Goal: Task Accomplishment & Management: Manage account settings

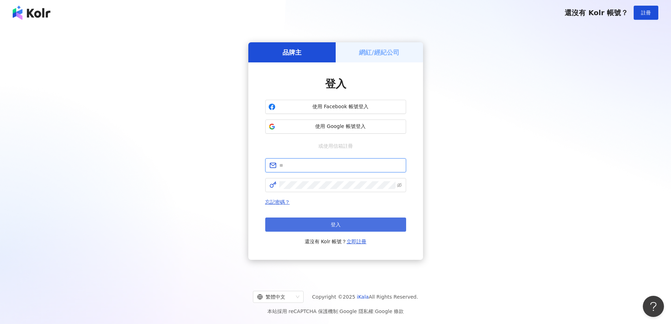
type input "**********"
click at [348, 219] on button "登入" at bounding box center [335, 224] width 141 height 14
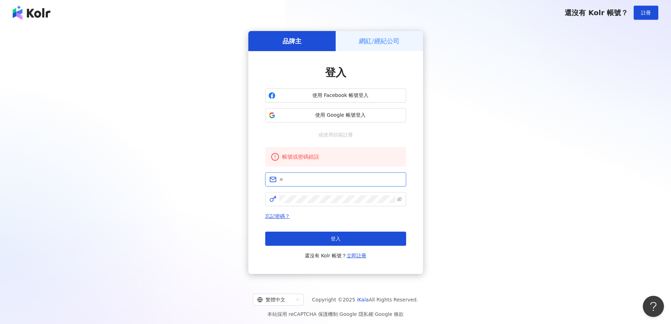
type input "**********"
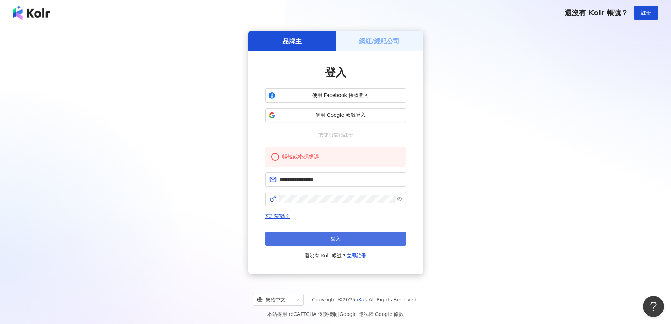
click at [343, 235] on button "登入" at bounding box center [335, 238] width 141 height 14
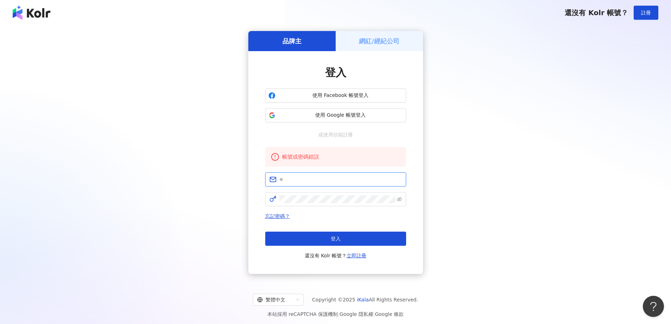
type input "**********"
click at [379, 119] on button "使用 Google 帳號登入" at bounding box center [335, 115] width 141 height 14
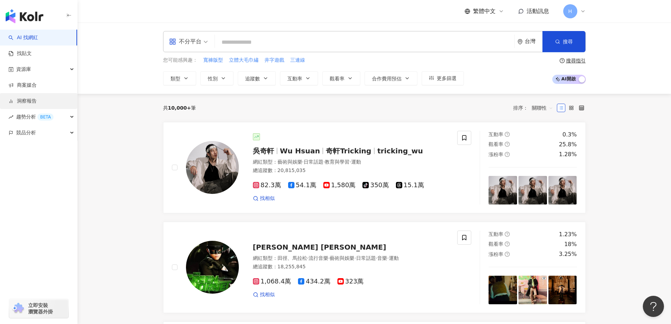
click at [37, 101] on link "洞察報告" at bounding box center [22, 101] width 28 height 7
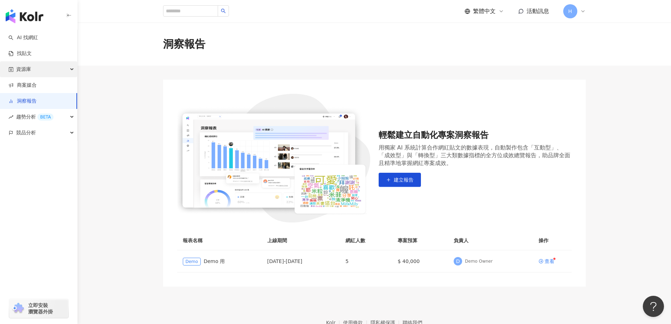
click at [56, 70] on div "資源庫" at bounding box center [38, 69] width 77 height 16
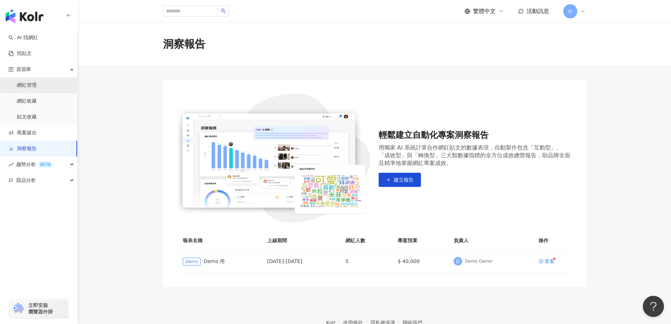
click at [37, 87] on link "網紅管理" at bounding box center [27, 85] width 20 height 7
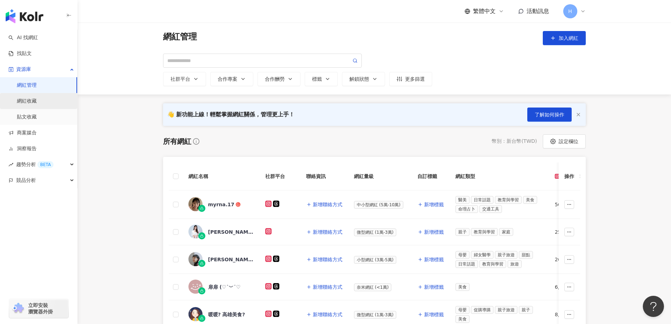
click at [37, 101] on link "網紅收藏" at bounding box center [27, 101] width 20 height 7
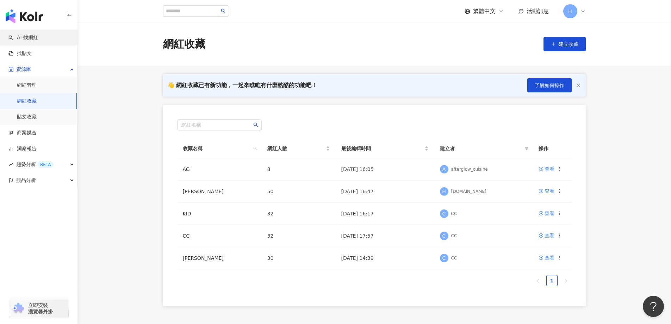
click at [30, 40] on link "AI 找網紅" at bounding box center [23, 37] width 30 height 7
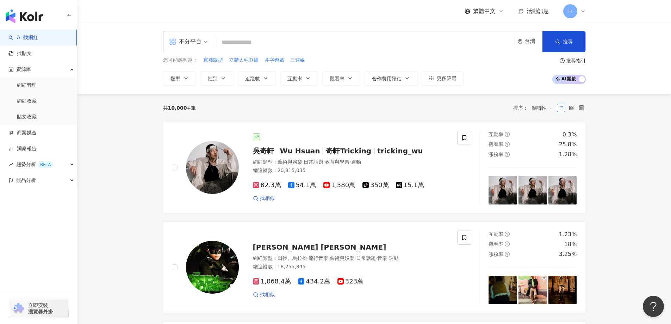
click at [250, 44] on input "search" at bounding box center [365, 42] width 294 height 13
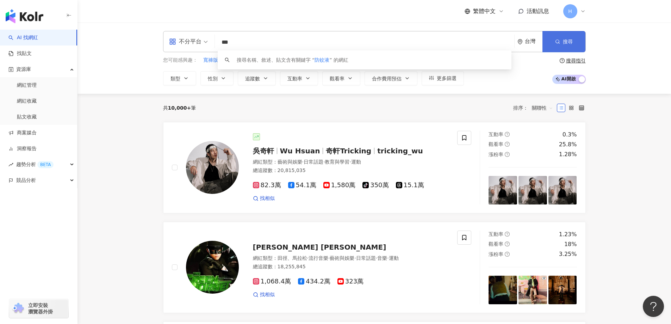
type input "***"
click at [567, 39] on span "搜尋" at bounding box center [568, 42] width 10 height 6
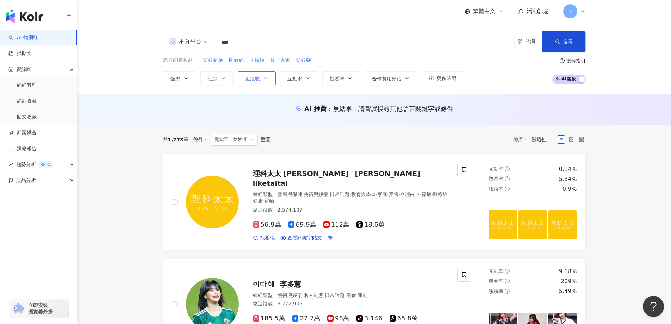
click at [260, 80] on span "追蹤數" at bounding box center [252, 79] width 15 height 6
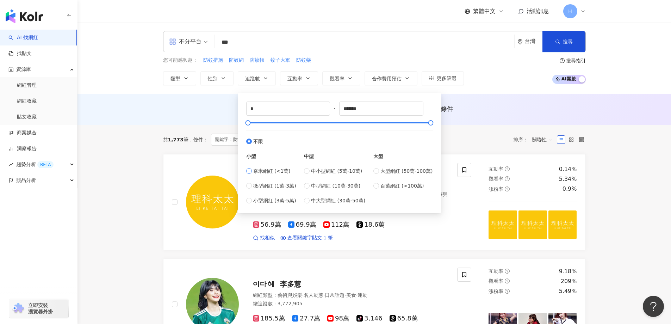
click at [269, 170] on span "奈米網紅 (<1萬)" at bounding box center [271, 171] width 37 height 8
type input "****"
click at [563, 46] on button "搜尋" at bounding box center [563, 41] width 43 height 21
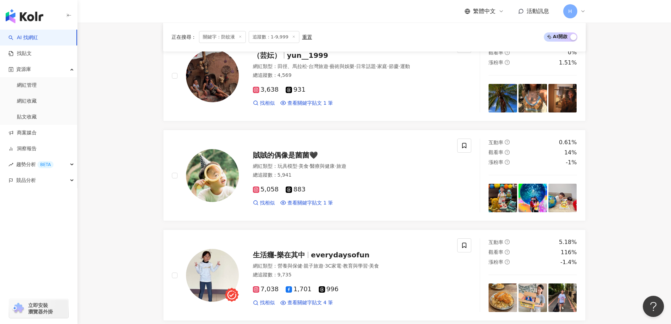
scroll to position [775, 0]
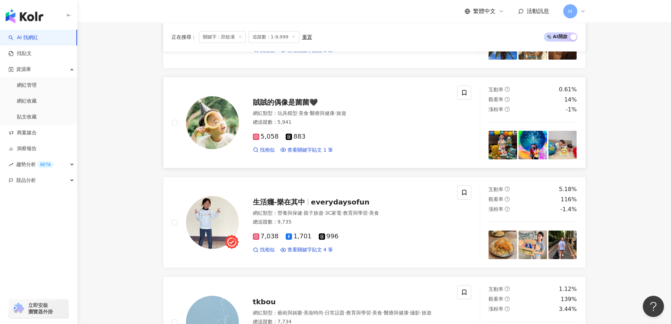
click at [295, 104] on span "賊賊的偶像是菌菌🖤" at bounding box center [285, 102] width 65 height 8
click at [32, 84] on link "網紅管理" at bounding box center [27, 85] width 20 height 7
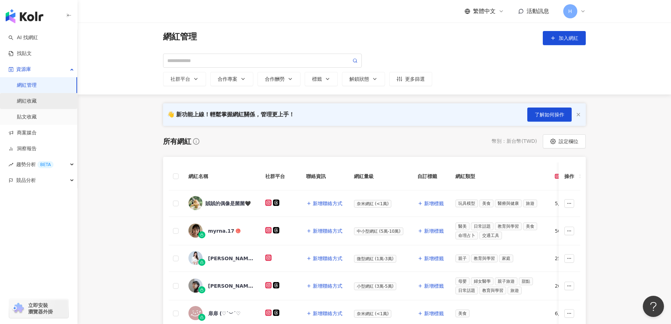
click at [36, 105] on link "網紅收藏" at bounding box center [27, 101] width 20 height 7
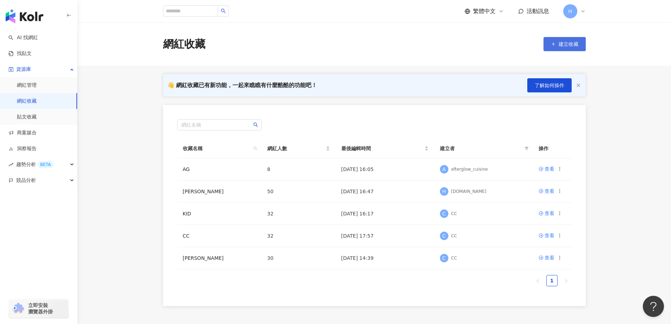
click at [576, 46] on span "建立收藏" at bounding box center [569, 44] width 20 height 6
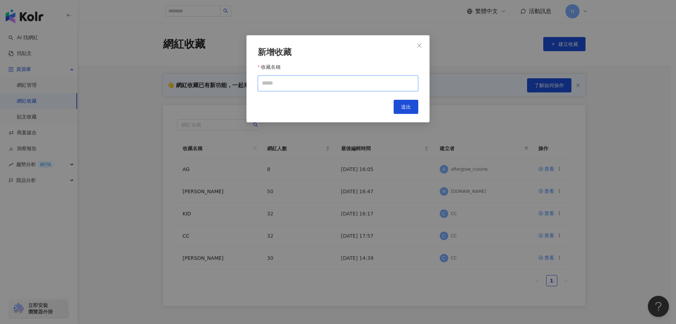
click at [277, 86] on input "收藏名稱" at bounding box center [338, 83] width 161 height 16
type input "****"
click at [398, 108] on button "送出" at bounding box center [406, 107] width 25 height 14
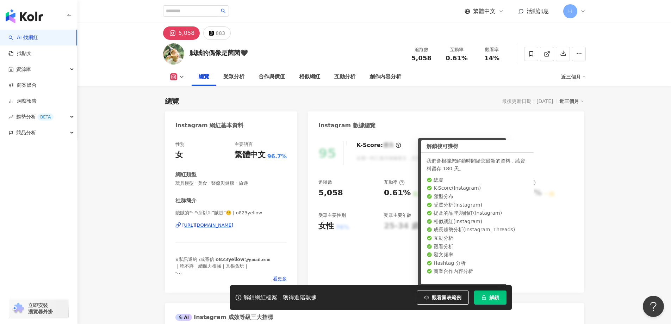
scroll to position [70, 0]
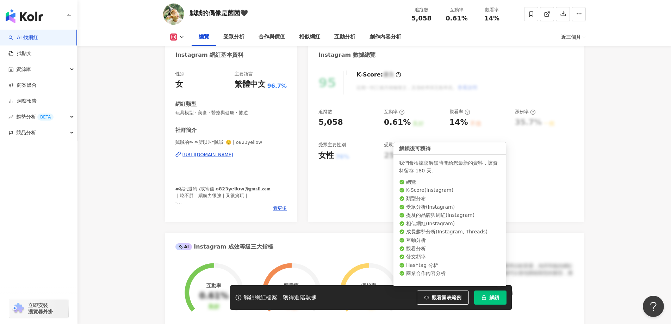
click at [489, 297] on span "解鎖" at bounding box center [494, 297] width 10 height 6
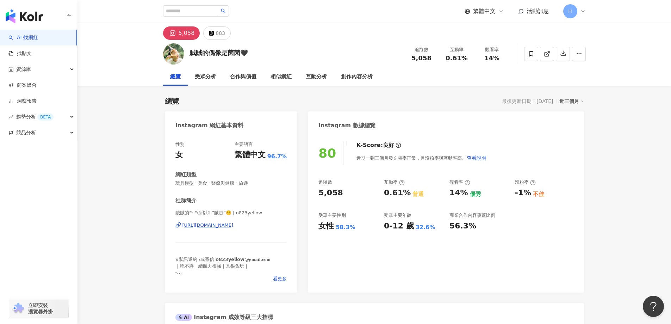
click at [234, 226] on div "[URL][DOMAIN_NAME]" at bounding box center [207, 225] width 51 height 6
click at [533, 55] on icon at bounding box center [531, 53] width 4 height 5
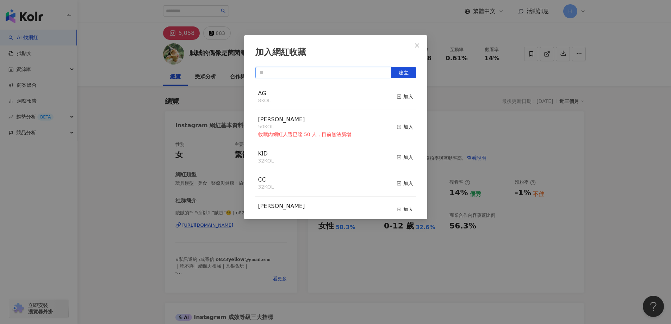
click at [338, 71] on input "text" at bounding box center [323, 72] width 136 height 11
click at [417, 40] on button "Close" at bounding box center [417, 45] width 14 height 14
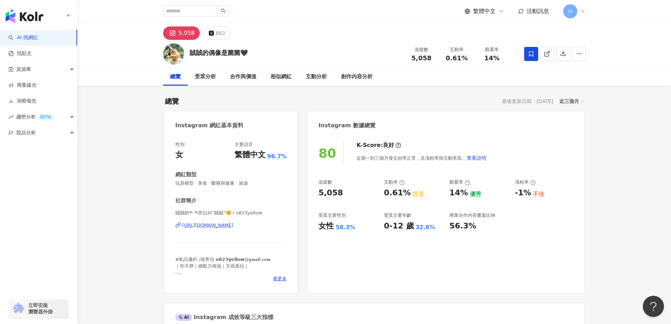
click at [528, 56] on icon at bounding box center [531, 54] width 6 height 6
click at [529, 57] on span at bounding box center [531, 54] width 14 height 14
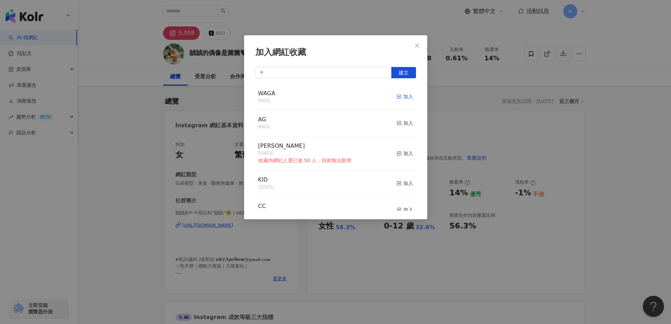
click at [397, 97] on icon "button" at bounding box center [399, 96] width 5 height 5
click at [416, 46] on icon "close" at bounding box center [417, 46] width 6 height 6
